Goal: Navigation & Orientation: Go to known website

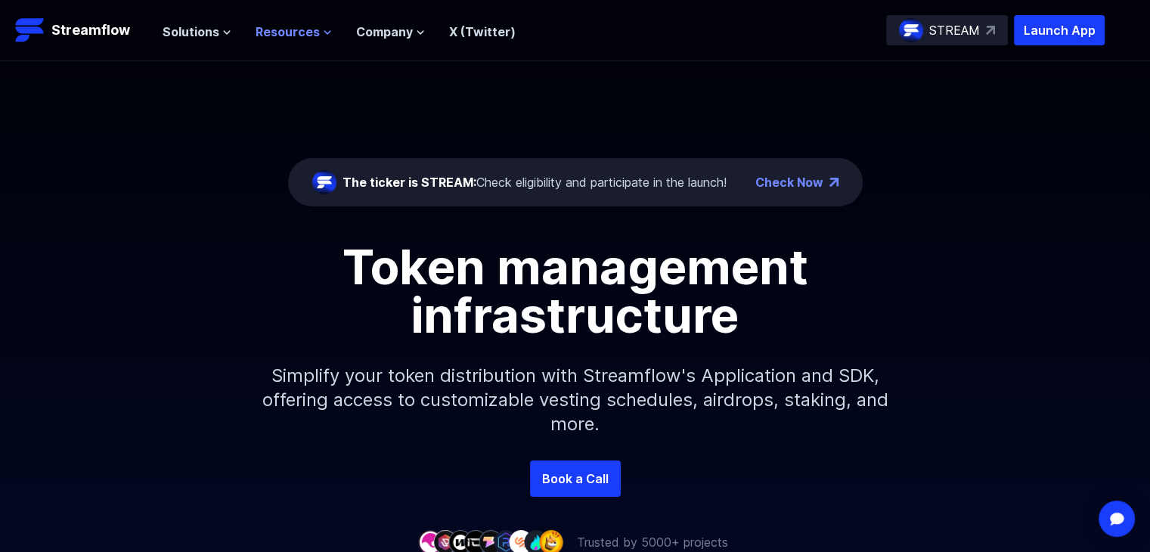
click at [313, 33] on span "Resources" at bounding box center [288, 32] width 64 height 18
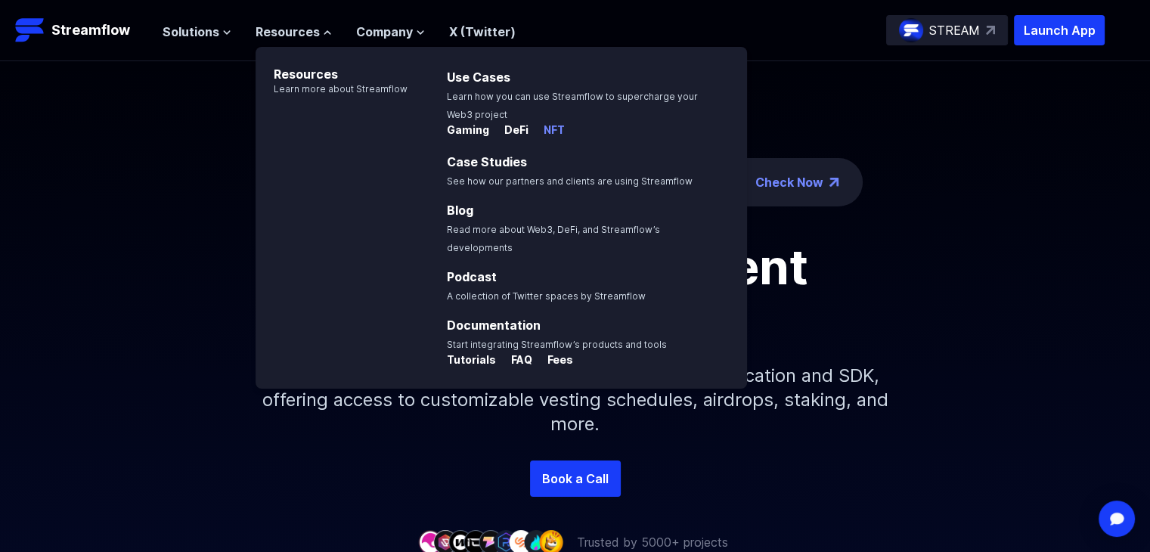
click at [551, 126] on p "NFT" at bounding box center [548, 130] width 33 height 15
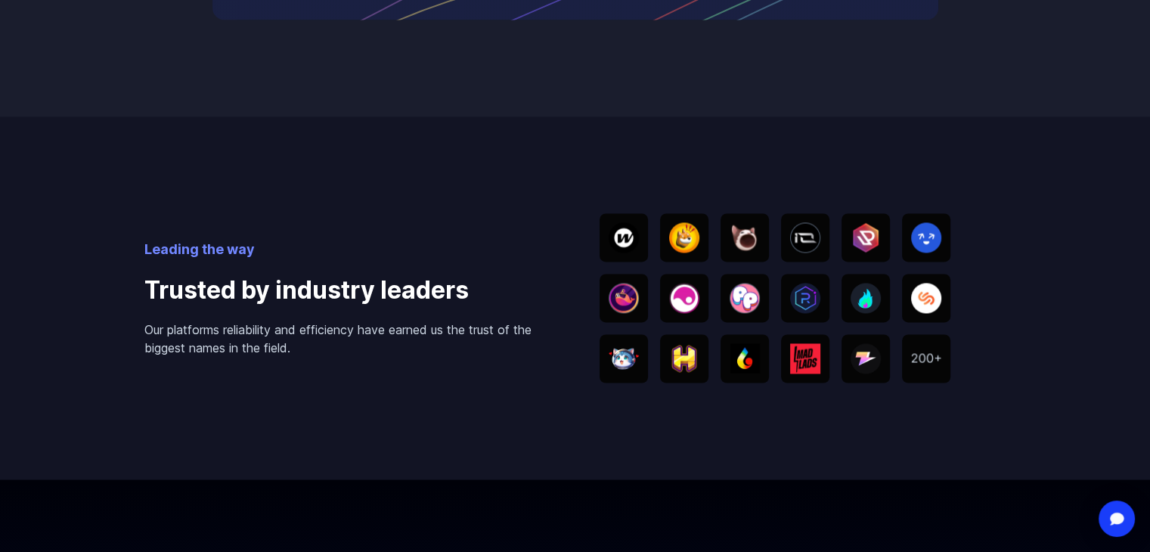
scroll to position [2420, 0]
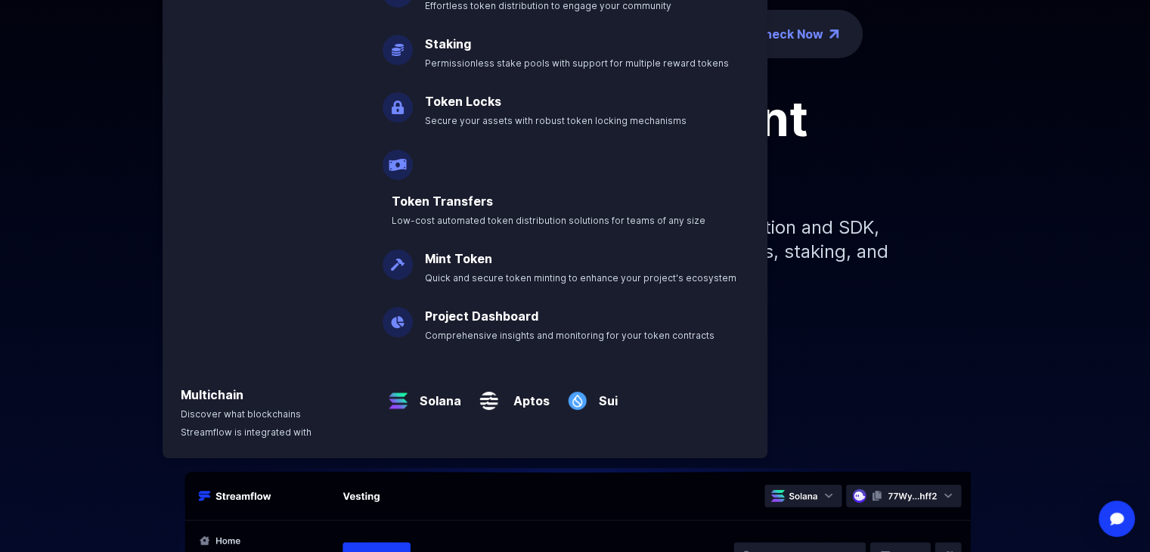
scroll to position [151, 0]
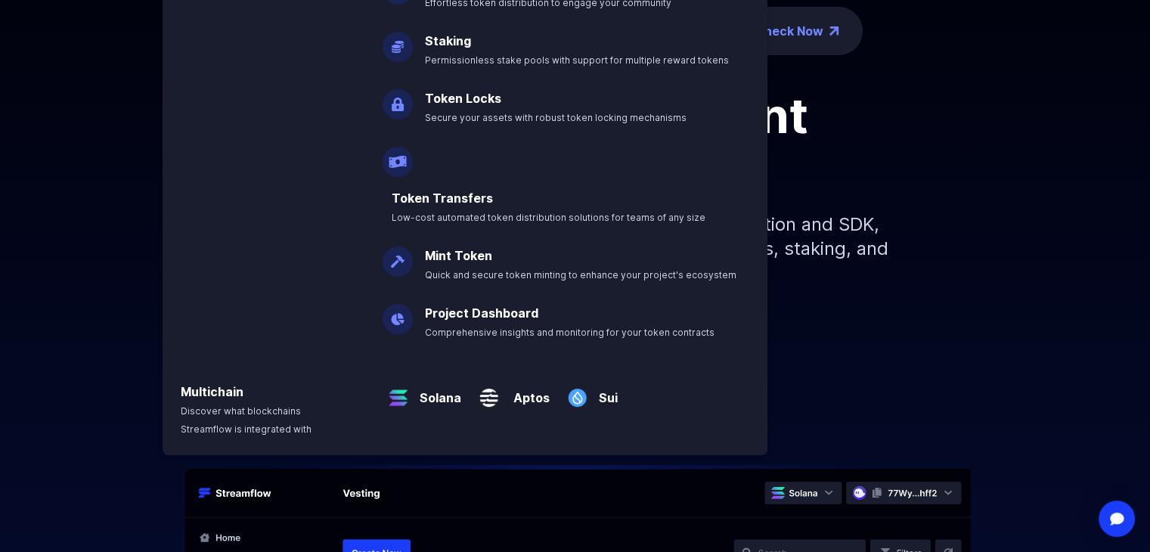
click at [65, 221] on div "Token management infrastructure Simplify your token distribution with Streamflo…" at bounding box center [575, 201] width 1150 height 218
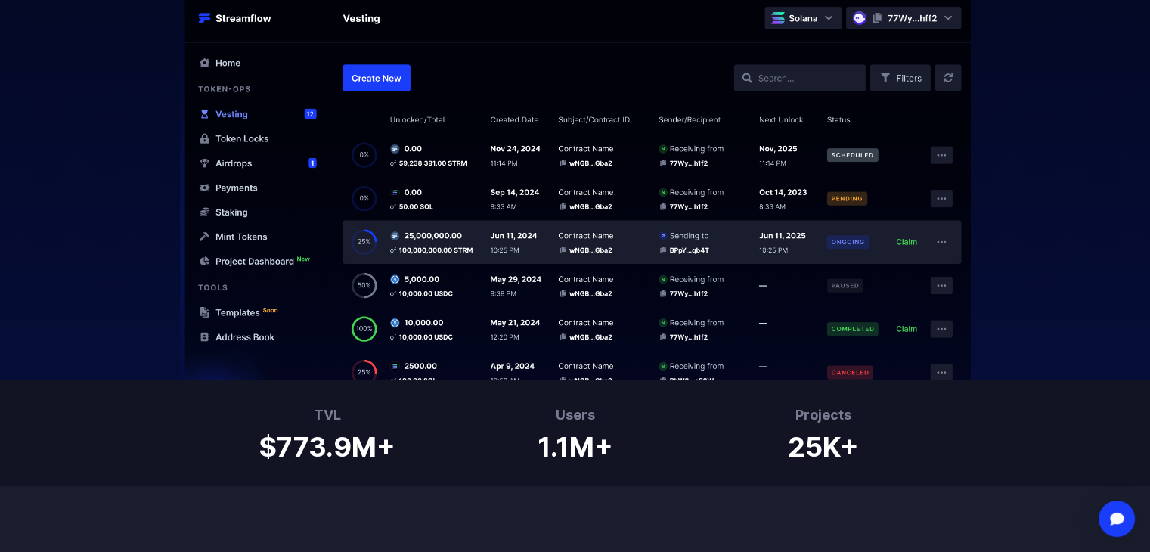
scroll to position [0, 0]
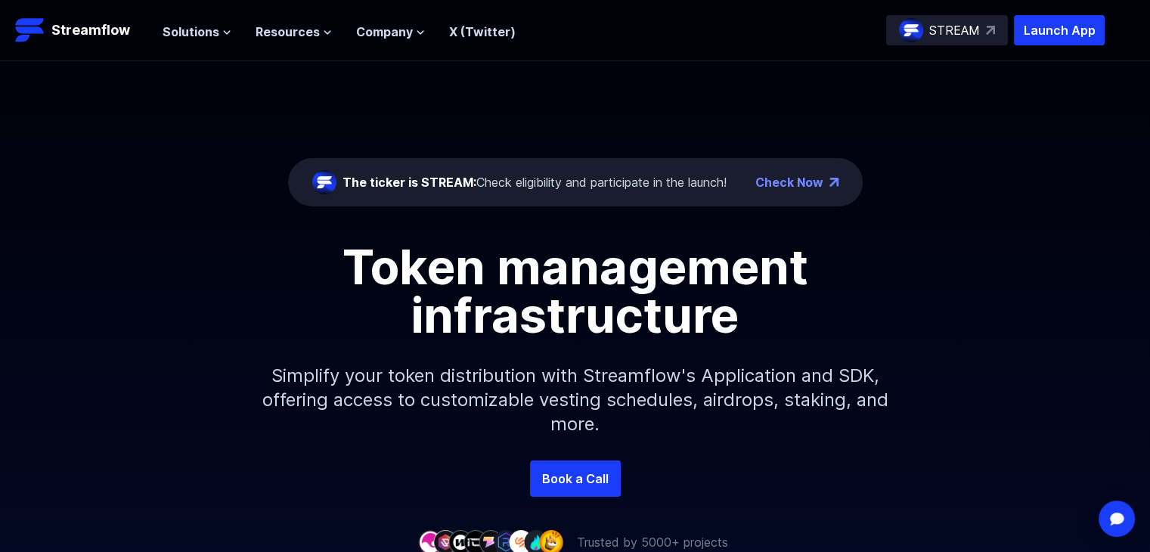
click at [421, 31] on ul "Solutions Overview Streamflow features an all-in-one token distribution platfor…" at bounding box center [339, 32] width 353 height 18
click at [461, 29] on link "X (Twitter)" at bounding box center [482, 31] width 67 height 15
